Goal: Task Accomplishment & Management: Manage account settings

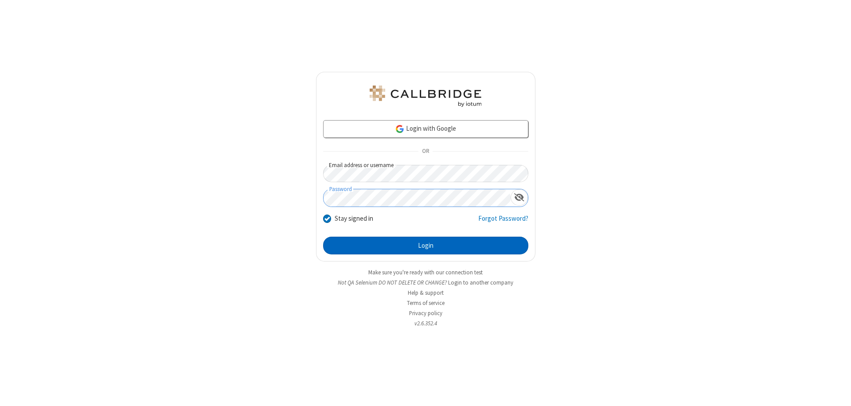
click at [426, 246] on button "Login" at bounding box center [425, 246] width 205 height 18
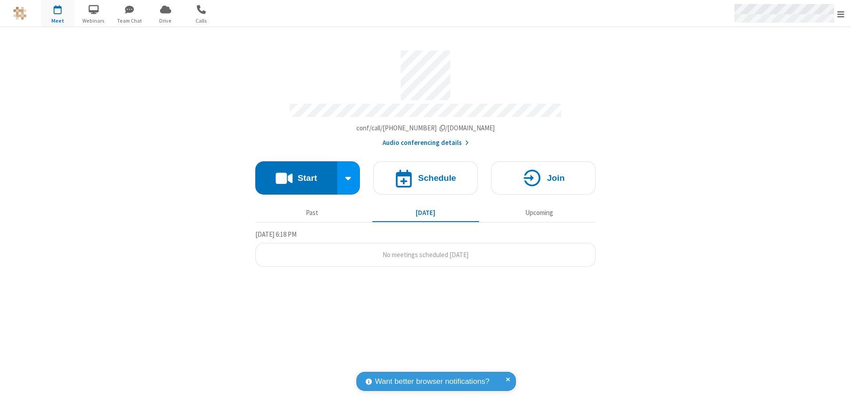
click at [841, 14] on span "Open menu" at bounding box center [840, 14] width 7 height 9
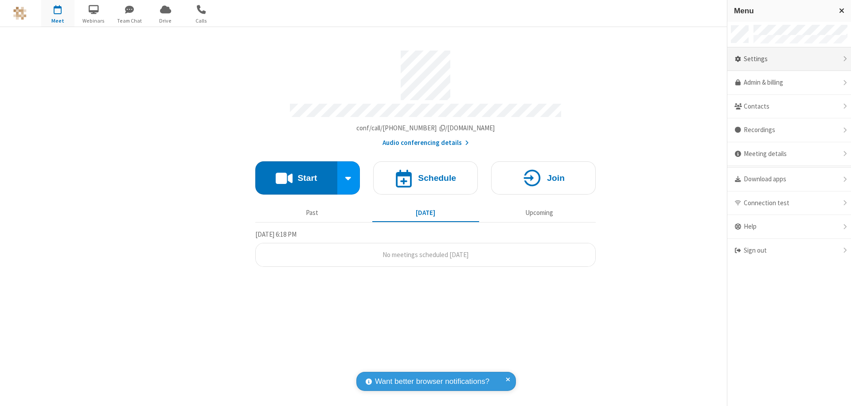
click at [789, 59] on div "Settings" at bounding box center [789, 59] width 124 height 24
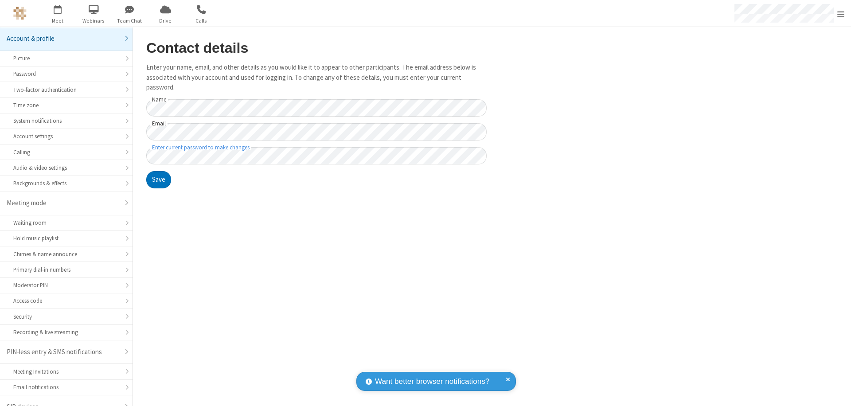
scroll to position [12, 0]
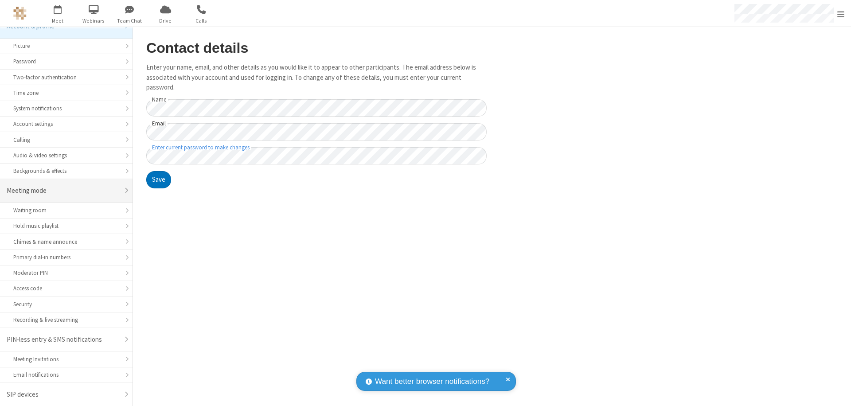
click at [63, 191] on div "Meeting mode" at bounding box center [63, 191] width 113 height 10
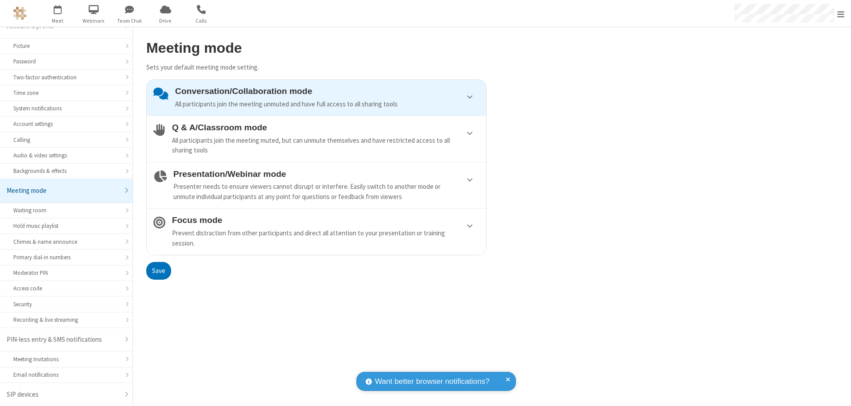
click at [317, 98] on div "Conversation/Collaboration mode All participants join the meeting unmuted and h…" at bounding box center [327, 97] width 305 height 23
click at [158, 270] on button "Save" at bounding box center [158, 271] width 25 height 18
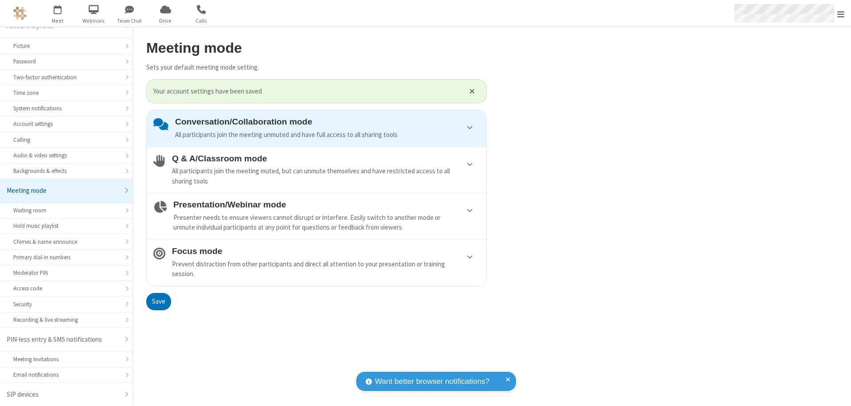
click at [841, 13] on span "Open menu" at bounding box center [840, 14] width 7 height 9
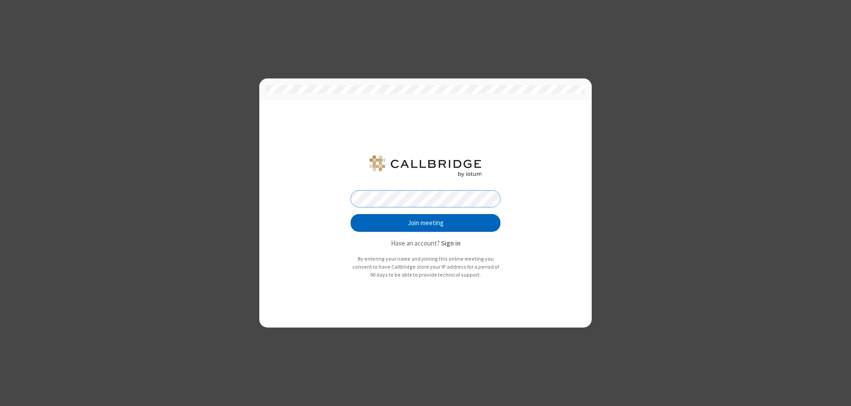
click at [426, 223] on button "Join meeting" at bounding box center [426, 223] width 150 height 18
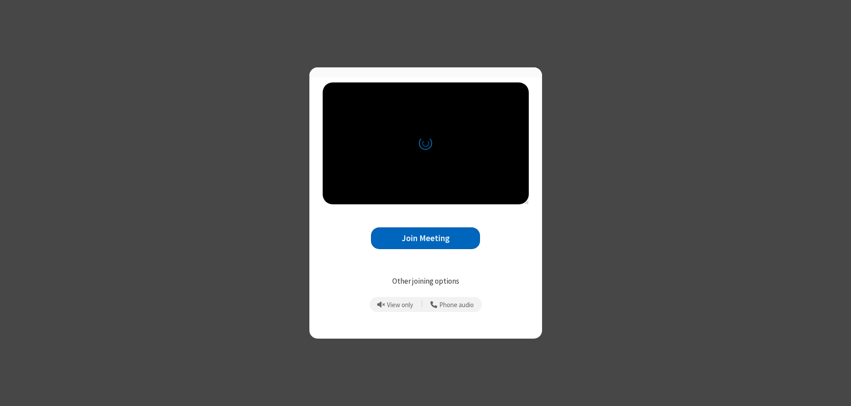
click at [426, 242] on button "Join Meeting" at bounding box center [425, 238] width 109 height 22
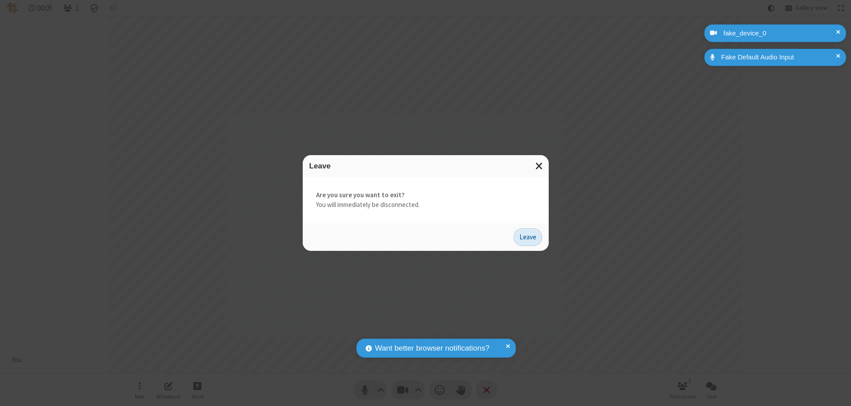
click at [528, 237] on button "Leave" at bounding box center [528, 237] width 28 height 18
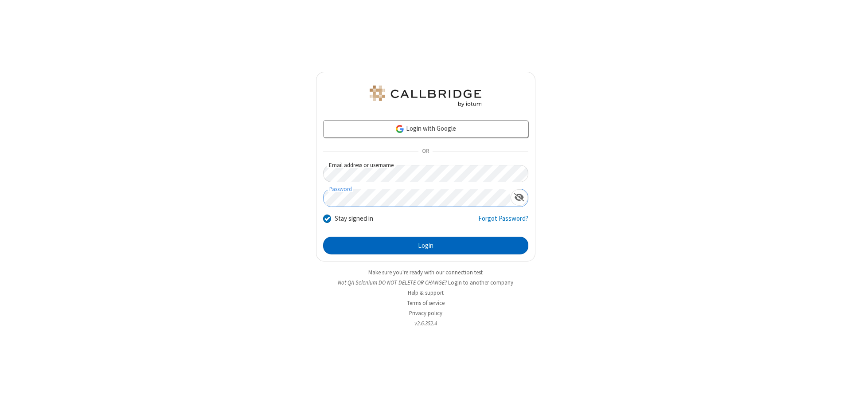
click at [426, 246] on button "Login" at bounding box center [425, 246] width 205 height 18
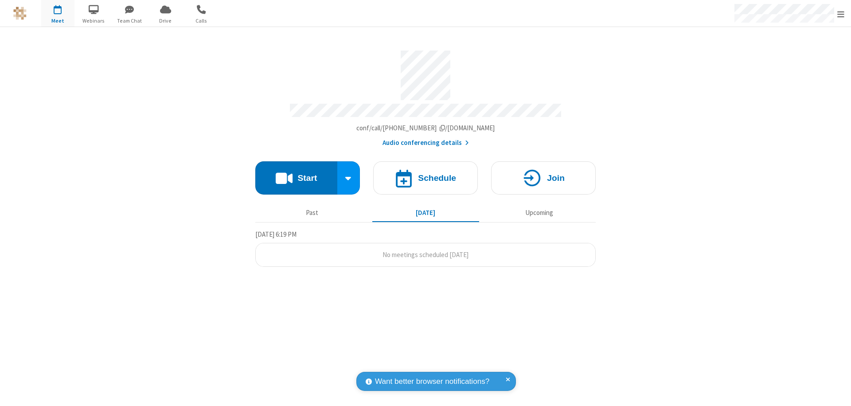
click at [841, 14] on span "Open menu" at bounding box center [840, 14] width 7 height 9
click at [789, 59] on div "Settings" at bounding box center [789, 59] width 124 height 24
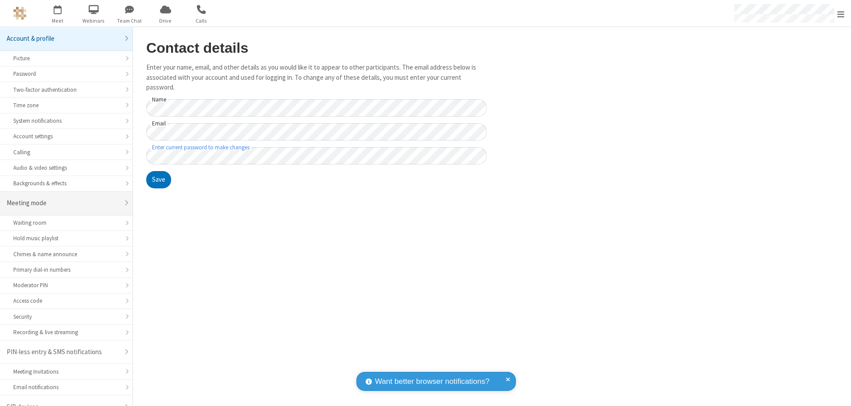
click at [63, 198] on div "Meeting mode" at bounding box center [63, 203] width 113 height 10
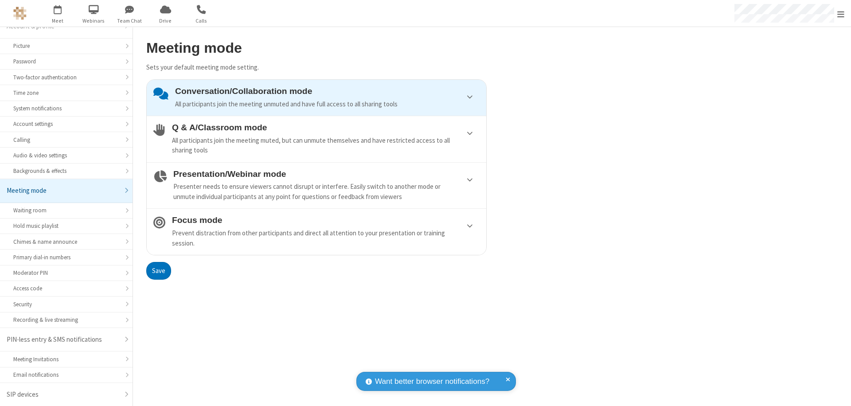
click at [317, 98] on div "Conversation/Collaboration mode All participants join the meeting unmuted and h…" at bounding box center [327, 97] width 305 height 23
click at [158, 270] on button "Save" at bounding box center [158, 271] width 25 height 18
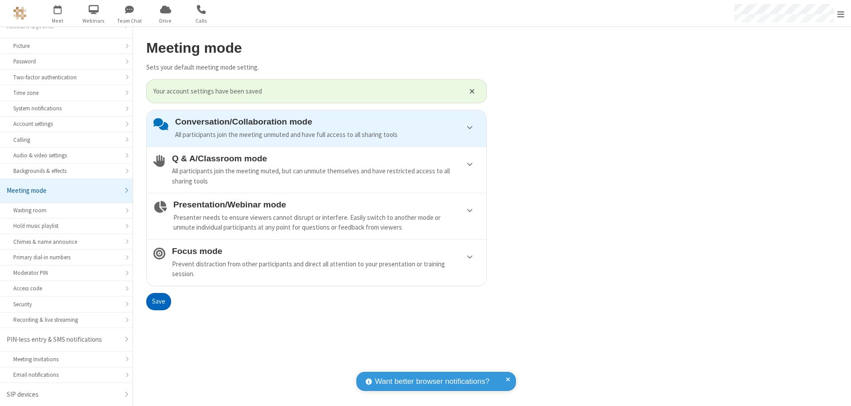
click at [841, 13] on span "Open menu" at bounding box center [840, 14] width 7 height 9
